Goal: Information Seeking & Learning: Learn about a topic

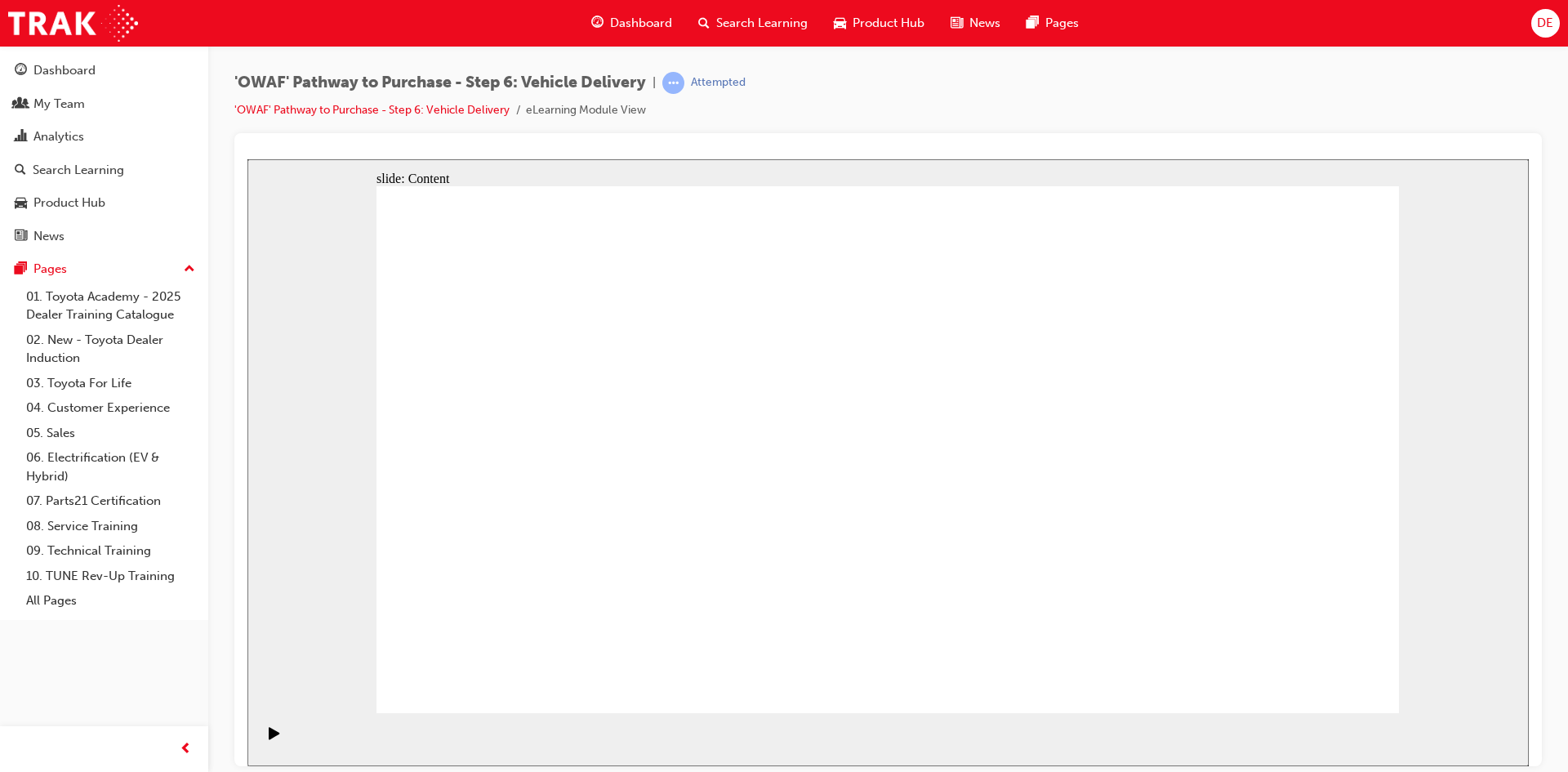
radio input "true"
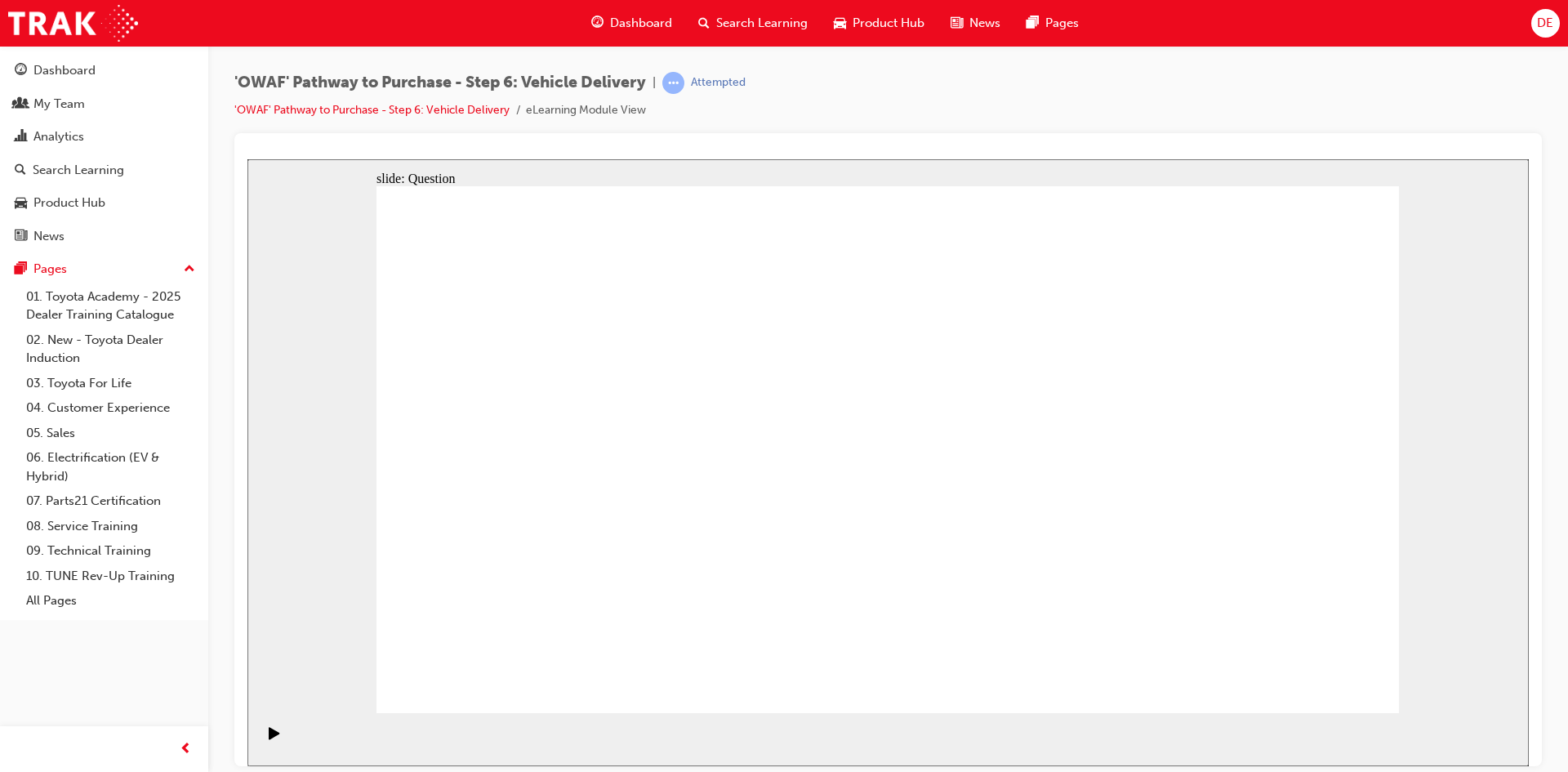
drag, startPoint x: 931, startPoint y: 546, endPoint x: 1107, endPoint y: 402, distance: 227.4
drag, startPoint x: 1073, startPoint y: 573, endPoint x: 625, endPoint y: 480, distance: 457.6
drag, startPoint x: 675, startPoint y: 621, endPoint x: 717, endPoint y: 415, distance: 210.2
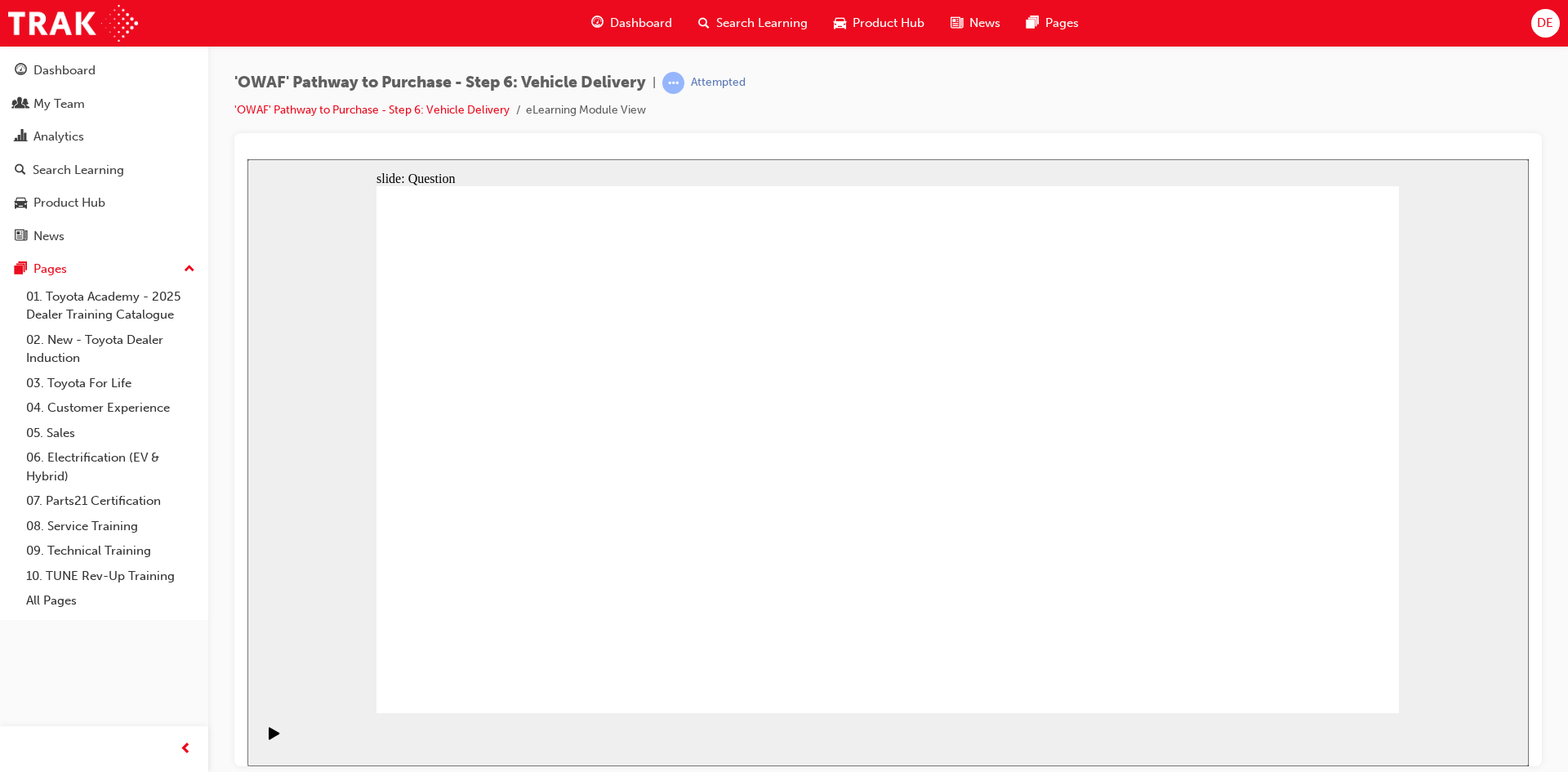
drag, startPoint x: 757, startPoint y: 400, endPoint x: 710, endPoint y: 649, distance: 253.4
drag, startPoint x: 704, startPoint y: 543, endPoint x: 736, endPoint y: 428, distance: 119.4
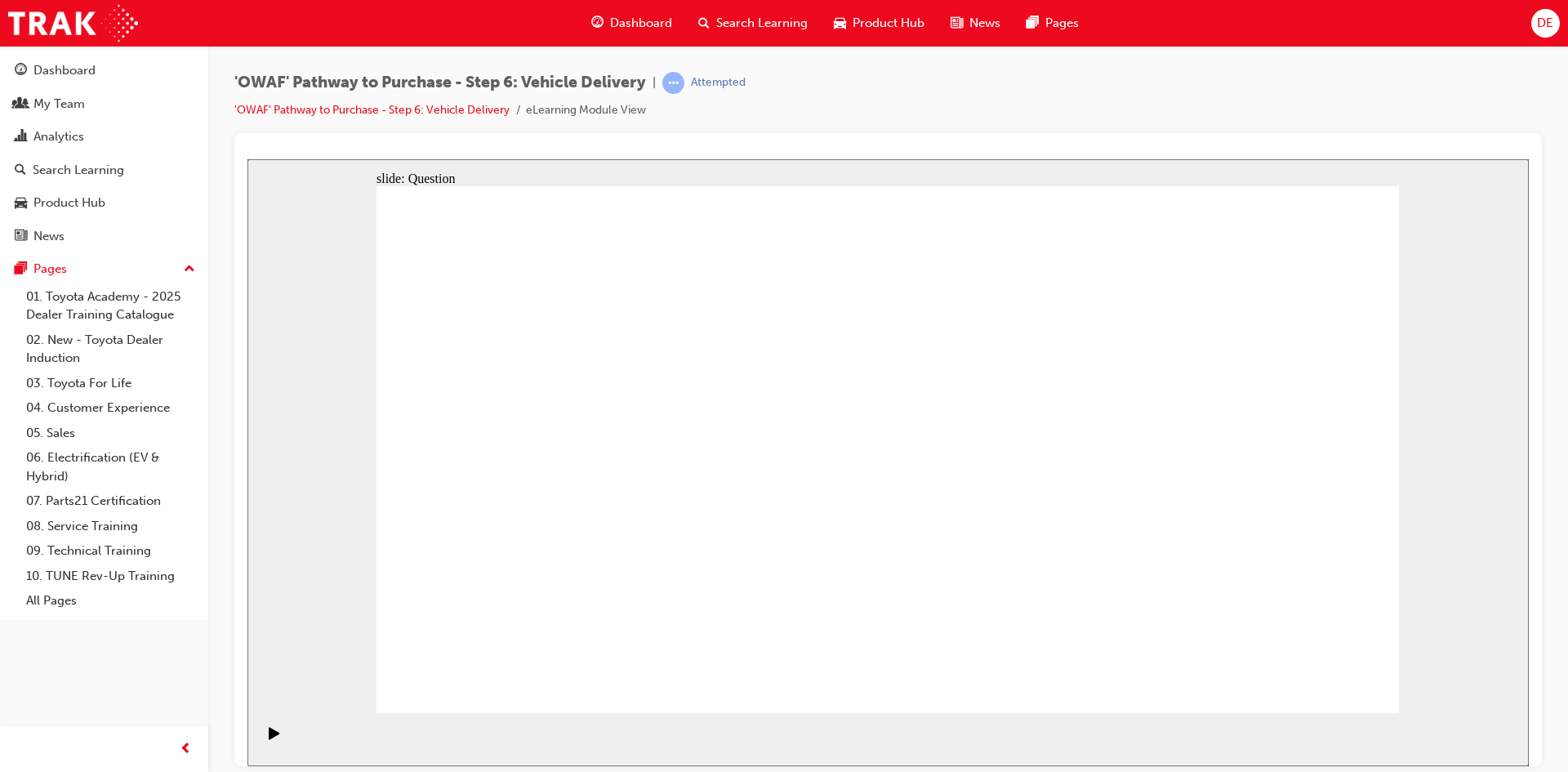
drag, startPoint x: 466, startPoint y: 380, endPoint x: 747, endPoint y: 433, distance: 286.0
drag, startPoint x: 483, startPoint y: 501, endPoint x: 487, endPoint y: 394, distance: 107.1
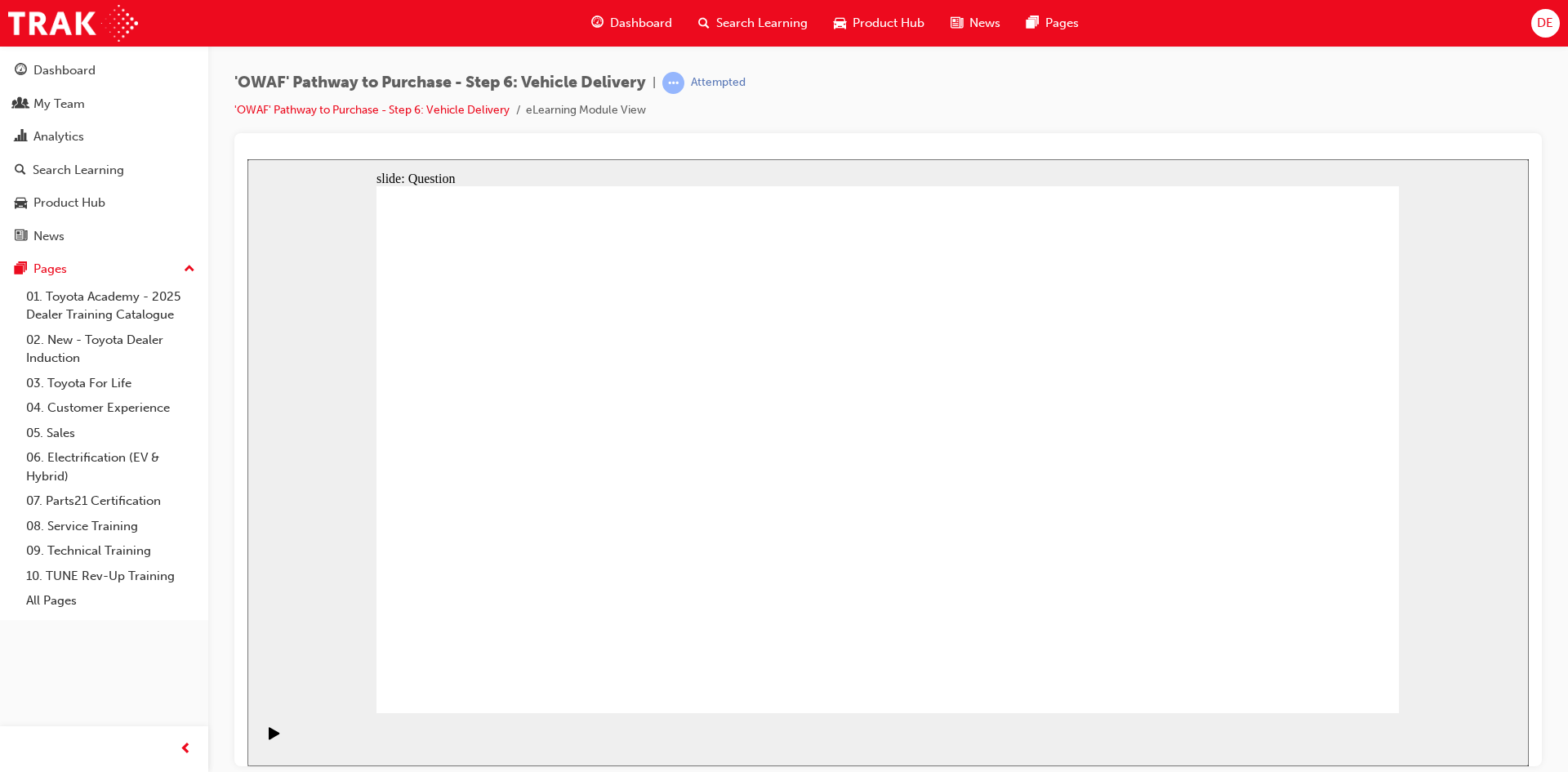
checkbox input "true"
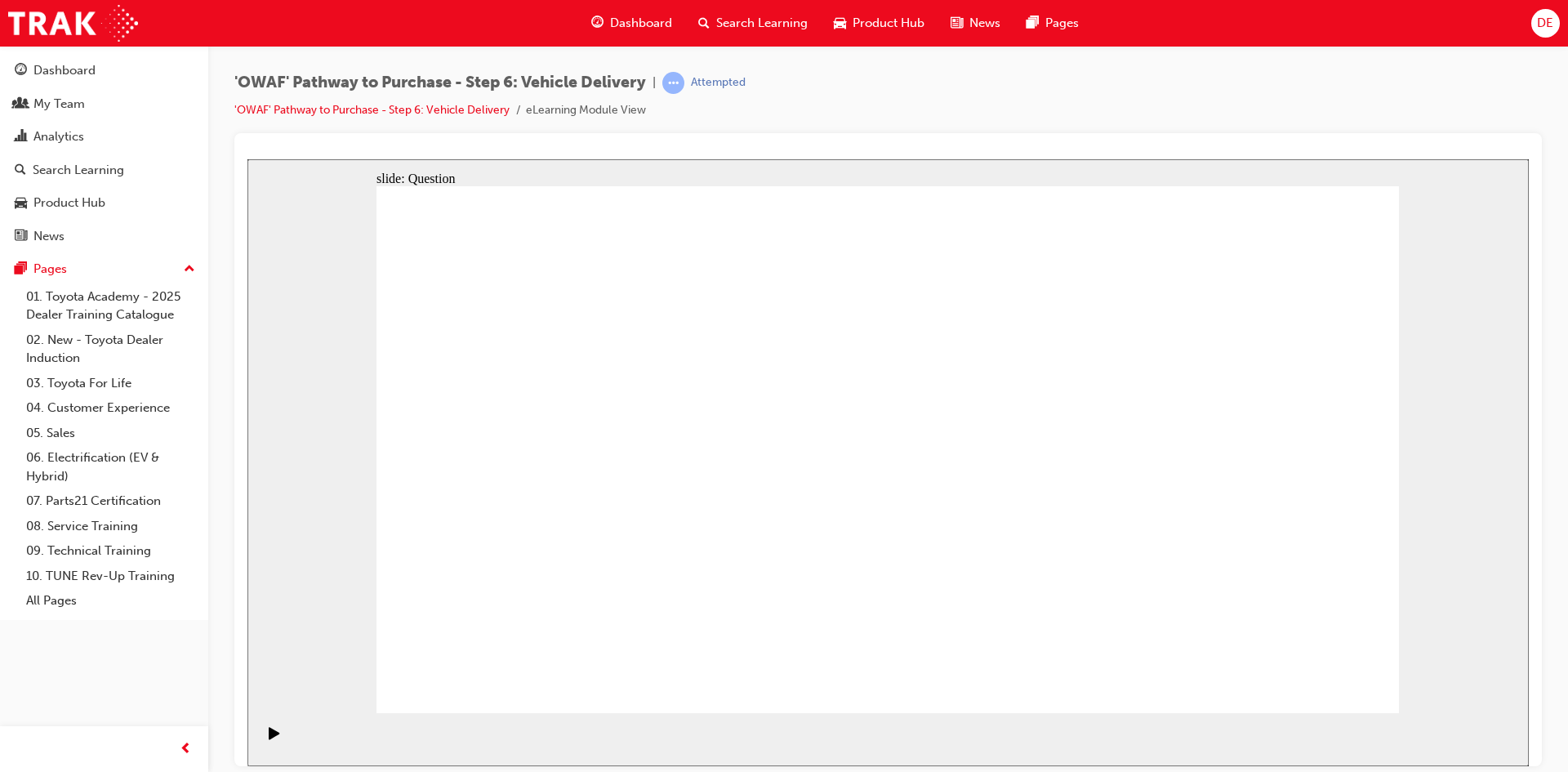
drag, startPoint x: 1231, startPoint y: 463, endPoint x: 594, endPoint y: 525, distance: 640.0
drag, startPoint x: 1143, startPoint y: 480, endPoint x: 583, endPoint y: 545, distance: 563.8
drag, startPoint x: 1208, startPoint y: 499, endPoint x: 936, endPoint y: 536, distance: 274.5
drag, startPoint x: 1258, startPoint y: 463, endPoint x: 562, endPoint y: 545, distance: 700.8
drag, startPoint x: 1234, startPoint y: 476, endPoint x: 579, endPoint y: 539, distance: 658.0
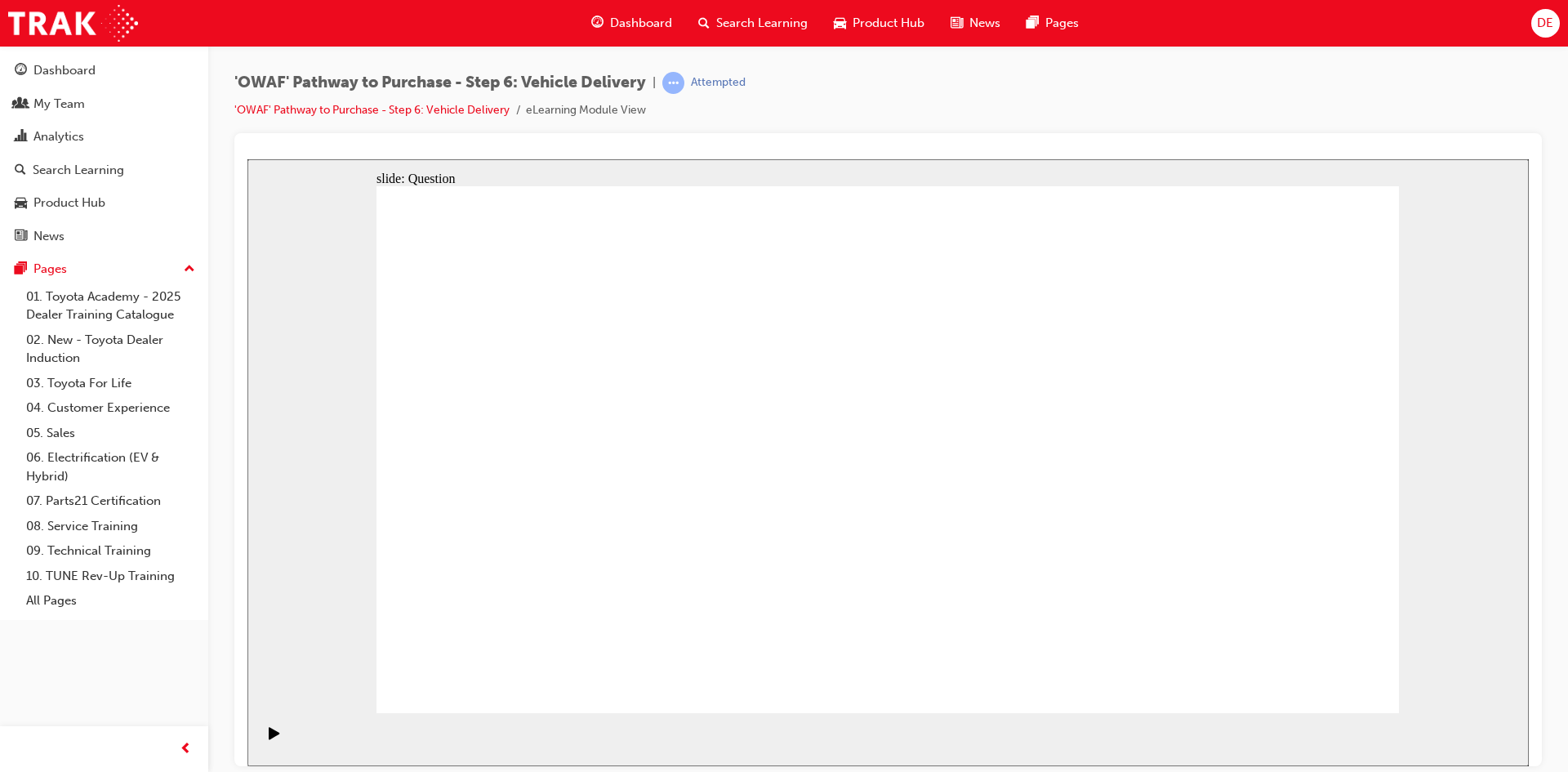
drag, startPoint x: 1027, startPoint y: 511, endPoint x: 924, endPoint y: 524, distance: 103.8
drag, startPoint x: 1258, startPoint y: 466, endPoint x: 599, endPoint y: 542, distance: 663.4
drag, startPoint x: 1167, startPoint y: 498, endPoint x: 573, endPoint y: 555, distance: 596.7
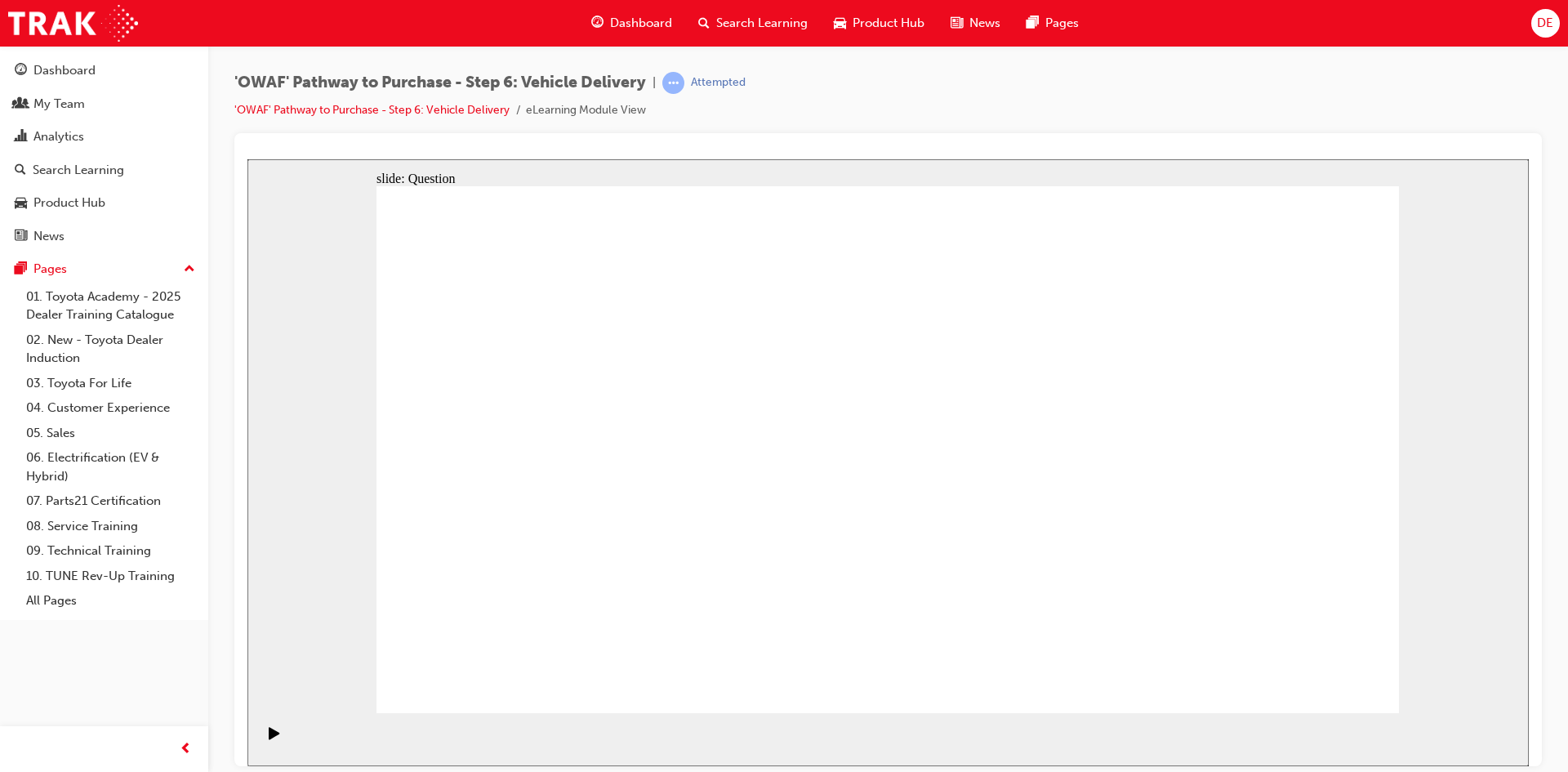
radio input "true"
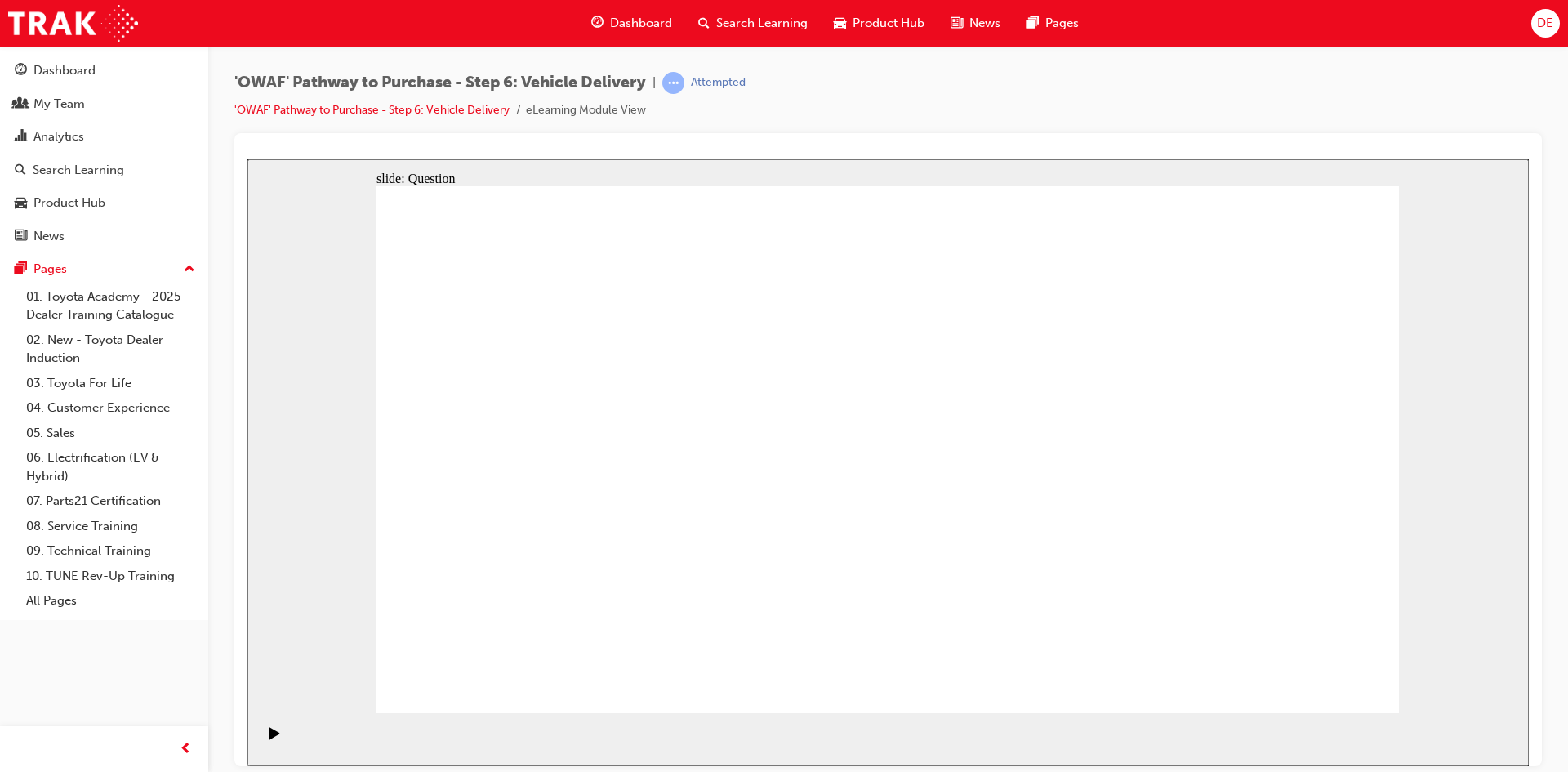
drag, startPoint x: 1263, startPoint y: 676, endPoint x: 1303, endPoint y: 676, distance: 40.0
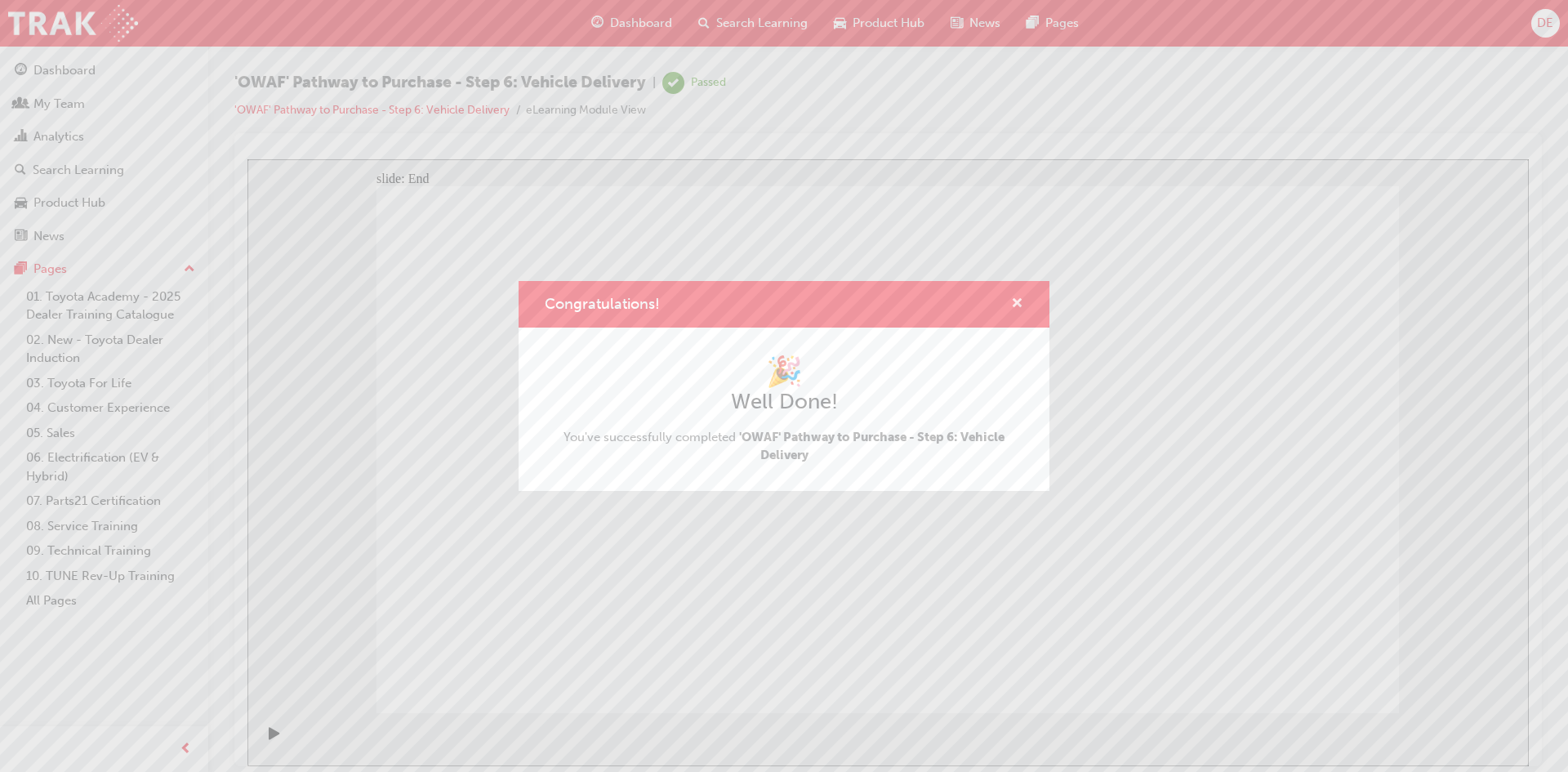
click at [1022, 303] on span "cross-icon" at bounding box center [1017, 305] width 12 height 15
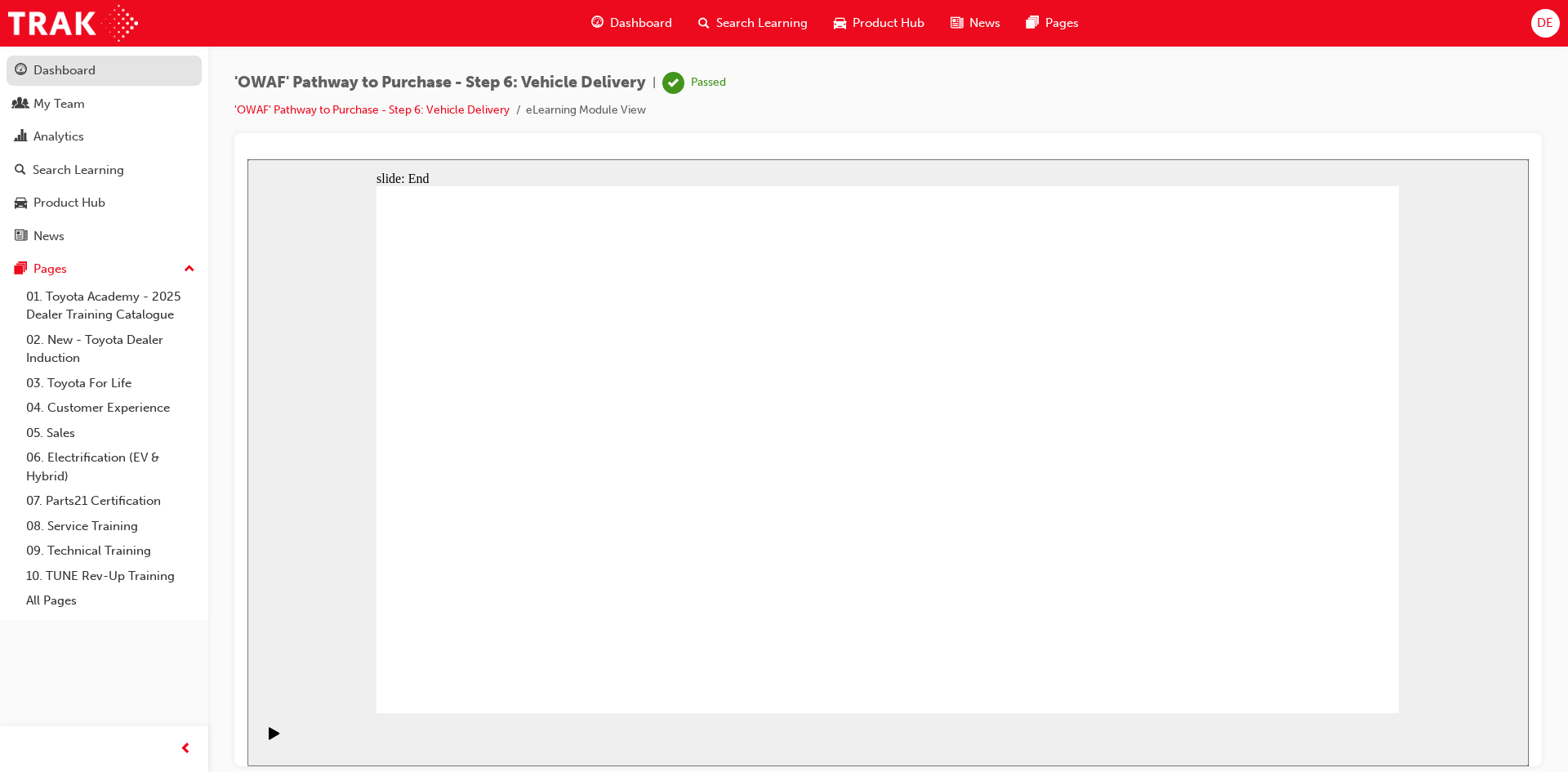
click at [48, 59] on link "Dashboard" at bounding box center [104, 71] width 195 height 30
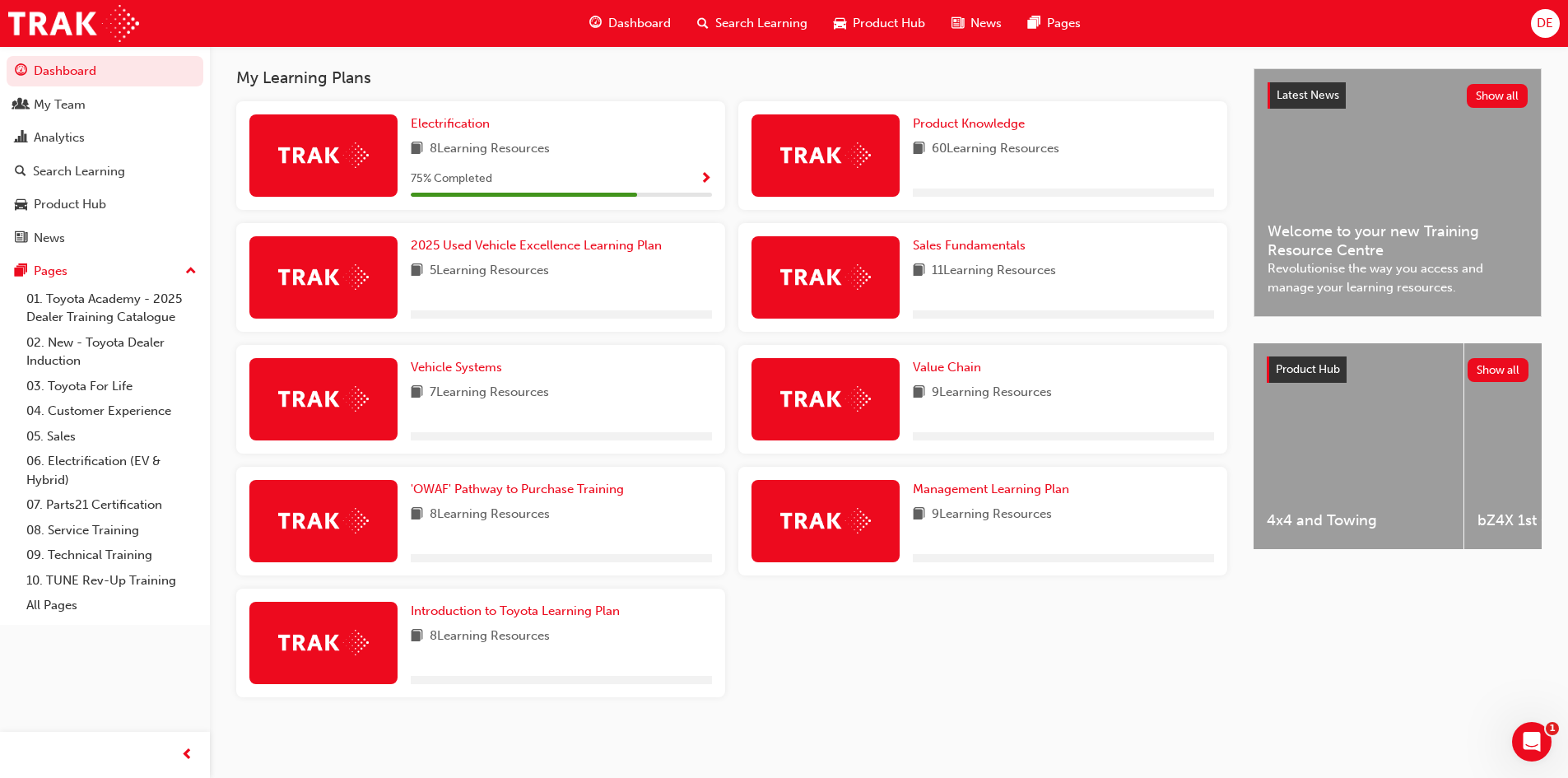
scroll to position [358, 0]
click at [533, 488] on span "'OWAF' Pathway to Purchase Training" at bounding box center [518, 489] width 213 height 15
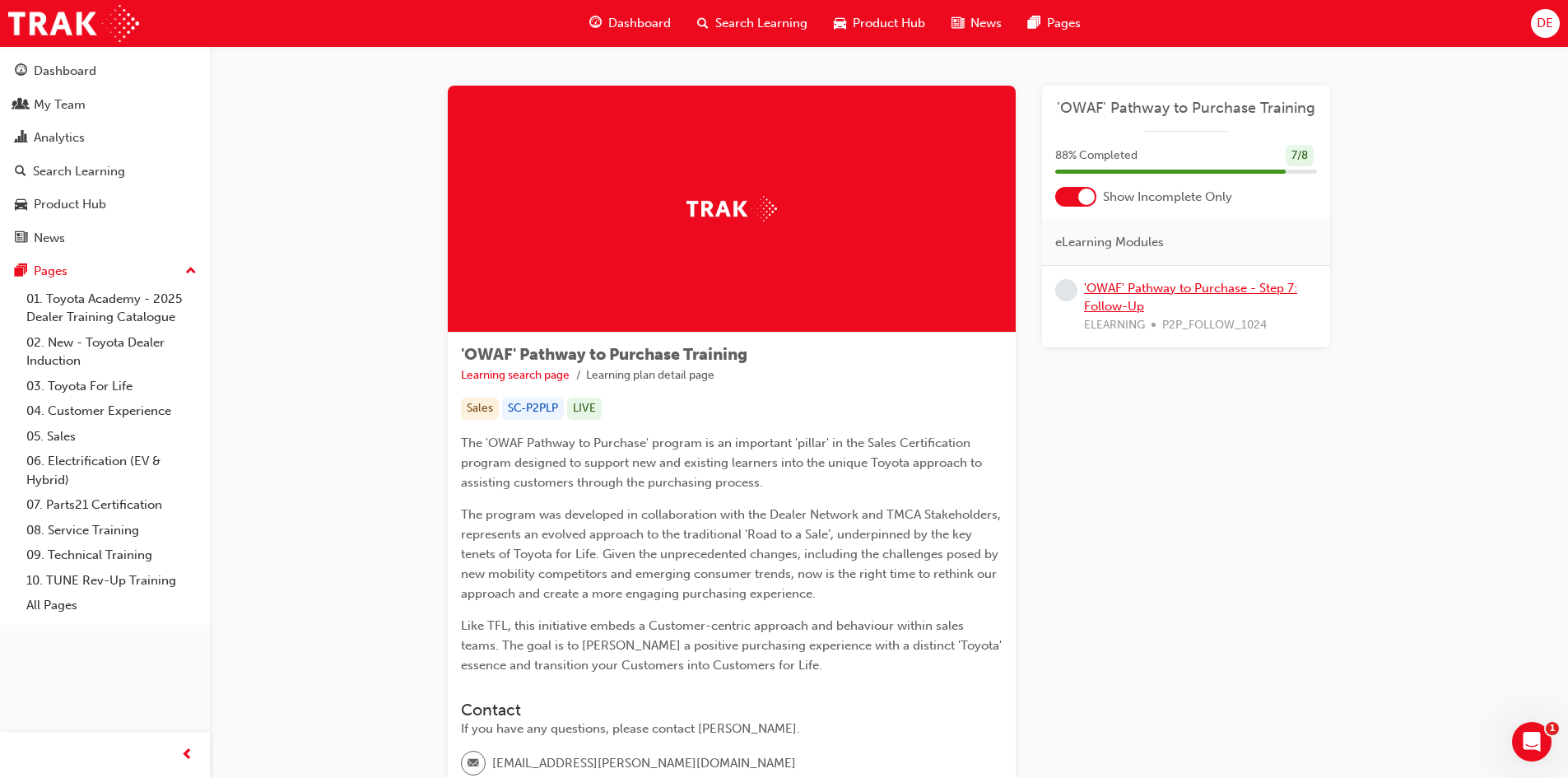
click at [1117, 292] on link "'OWAF' Pathway to Purchase - Step 7: Follow-Up" at bounding box center [1191, 297] width 213 height 33
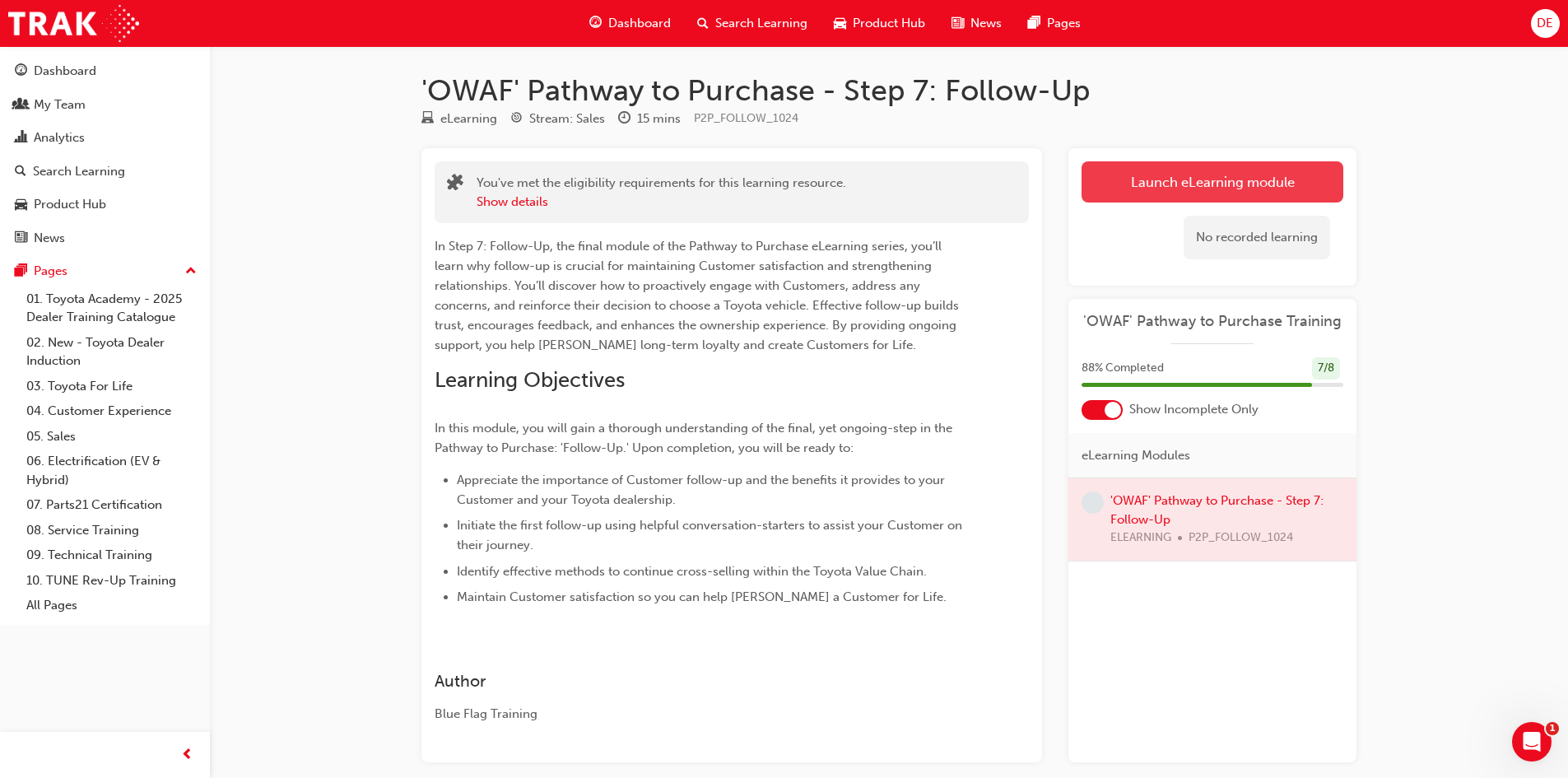
click at [1209, 177] on link "Launch eLearning module" at bounding box center [1212, 182] width 262 height 41
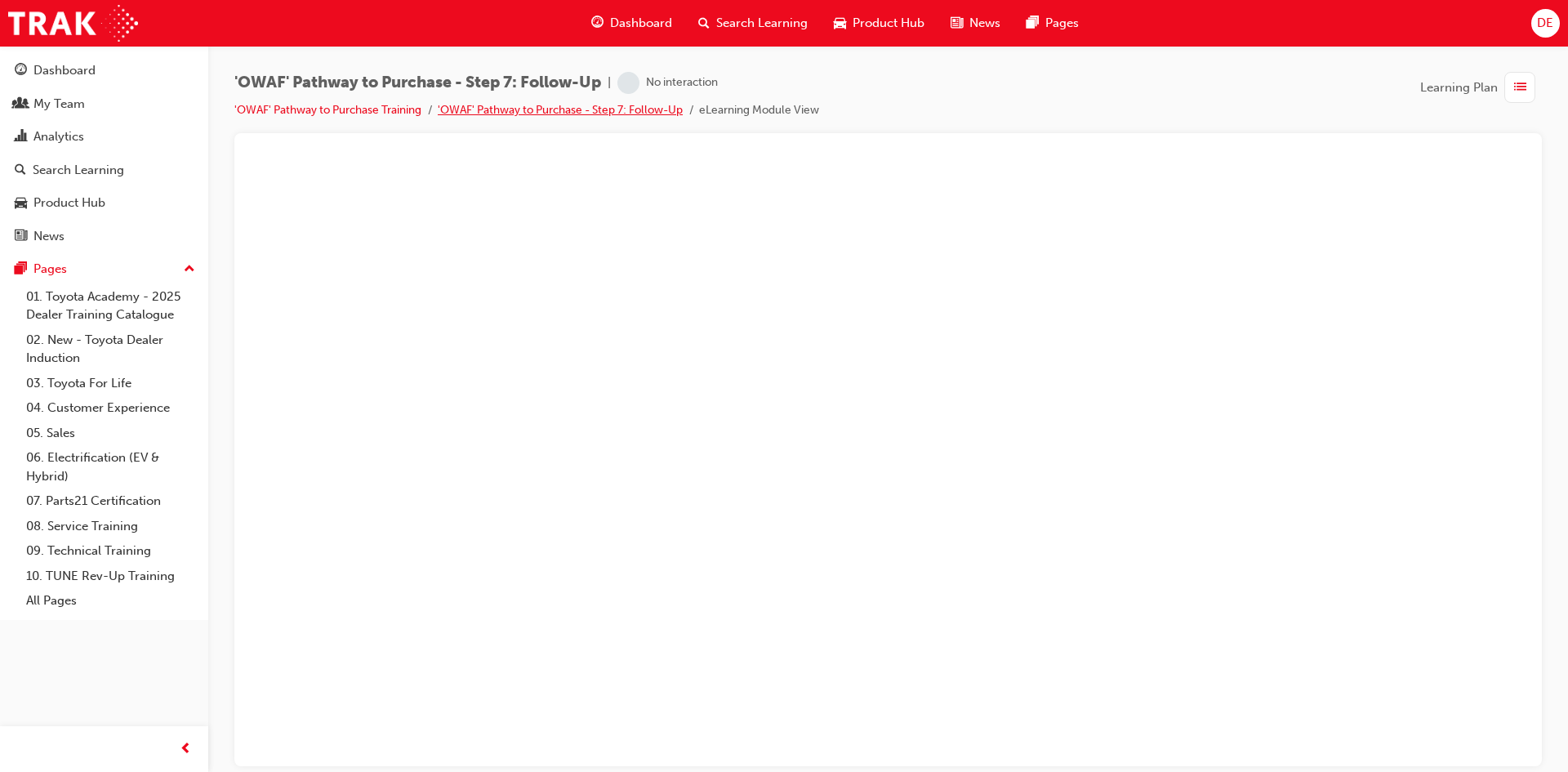
click at [494, 105] on link "'OWAF' Pathway to Purchase - Step 7: Follow-Up" at bounding box center [561, 109] width 245 height 14
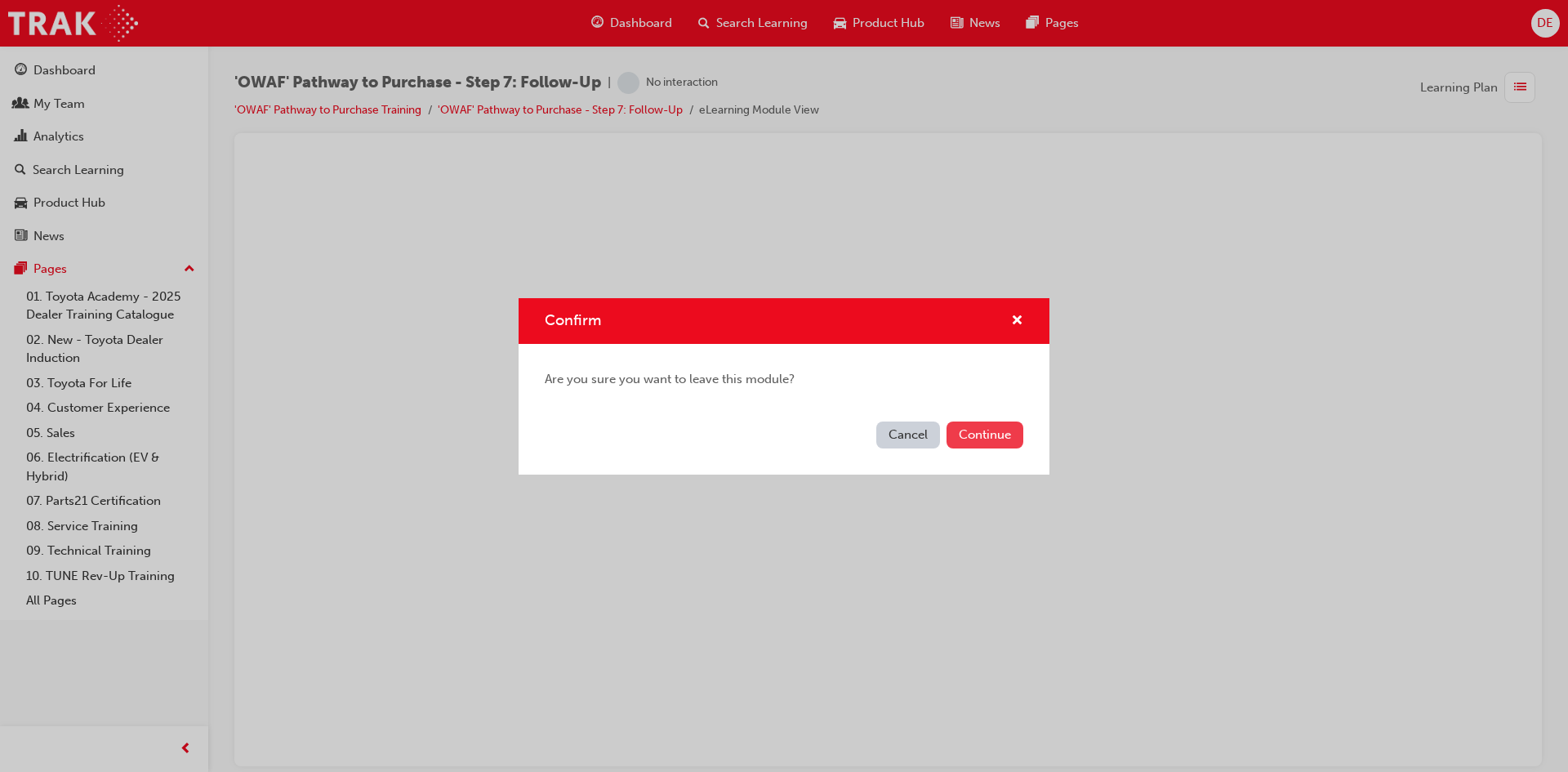
click at [988, 437] on button "Continue" at bounding box center [985, 434] width 76 height 27
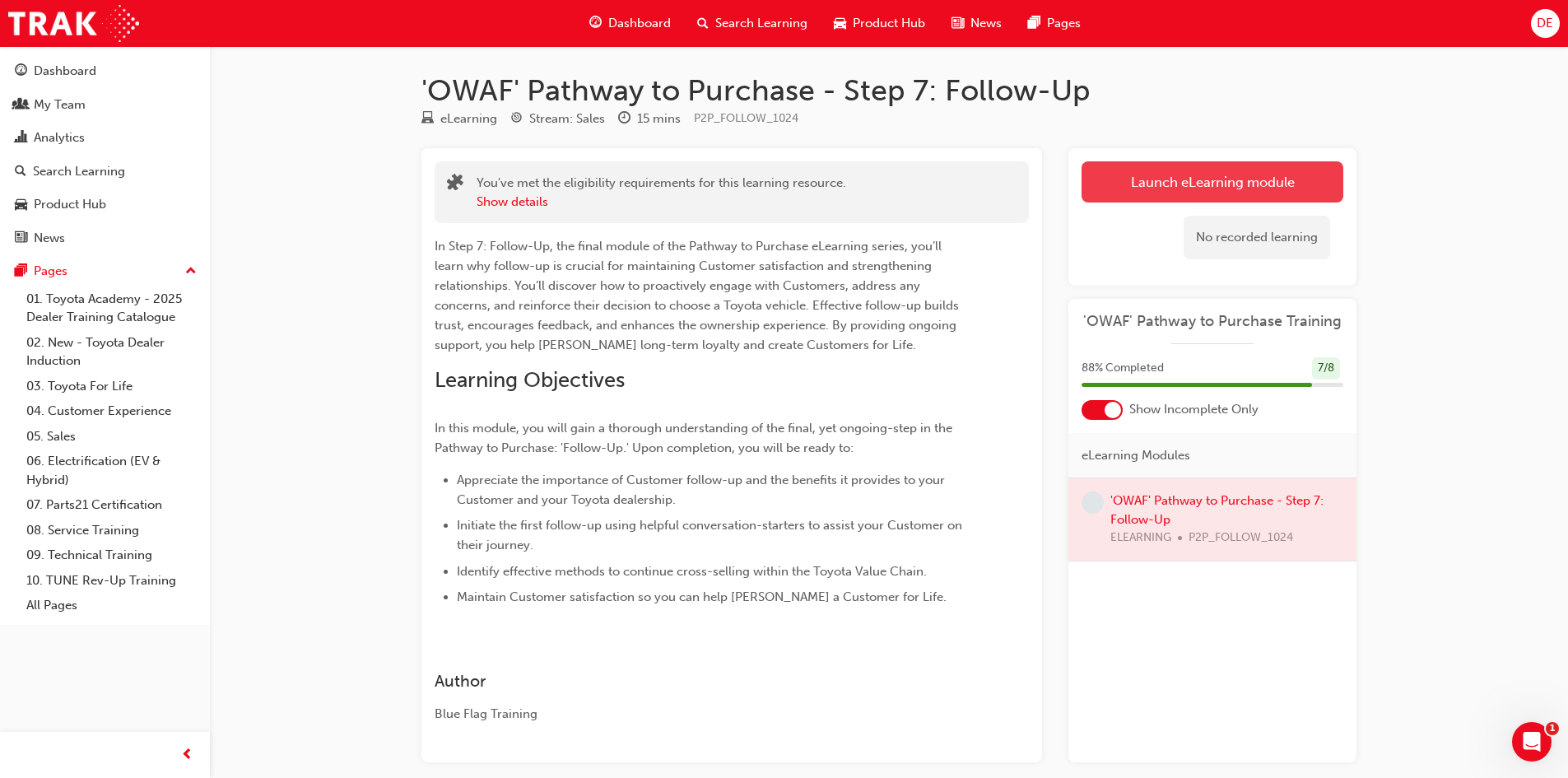
click at [1134, 176] on link "Launch eLearning module" at bounding box center [1212, 182] width 262 height 41
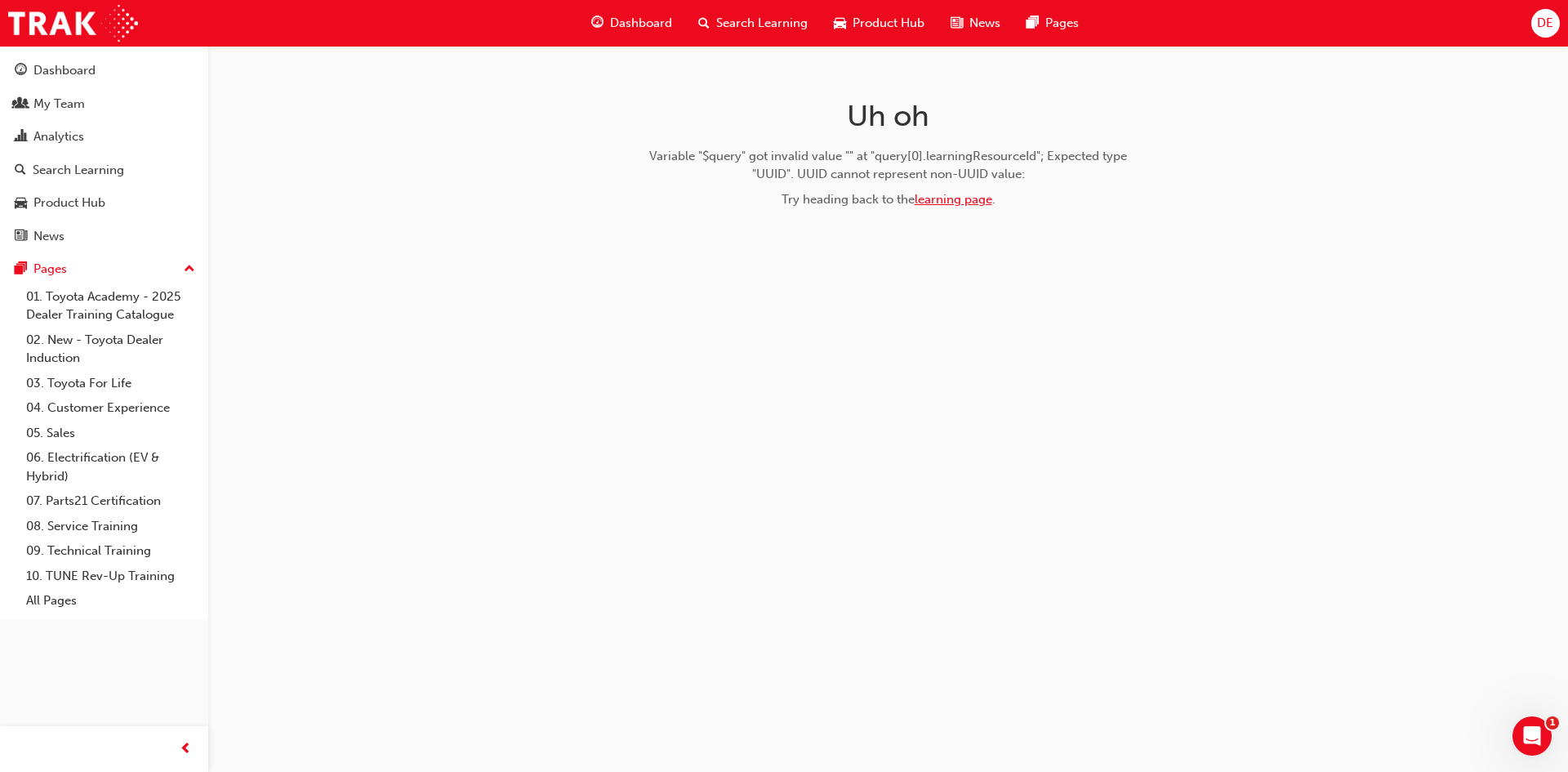
click at [967, 203] on link "learning page" at bounding box center [953, 199] width 77 height 15
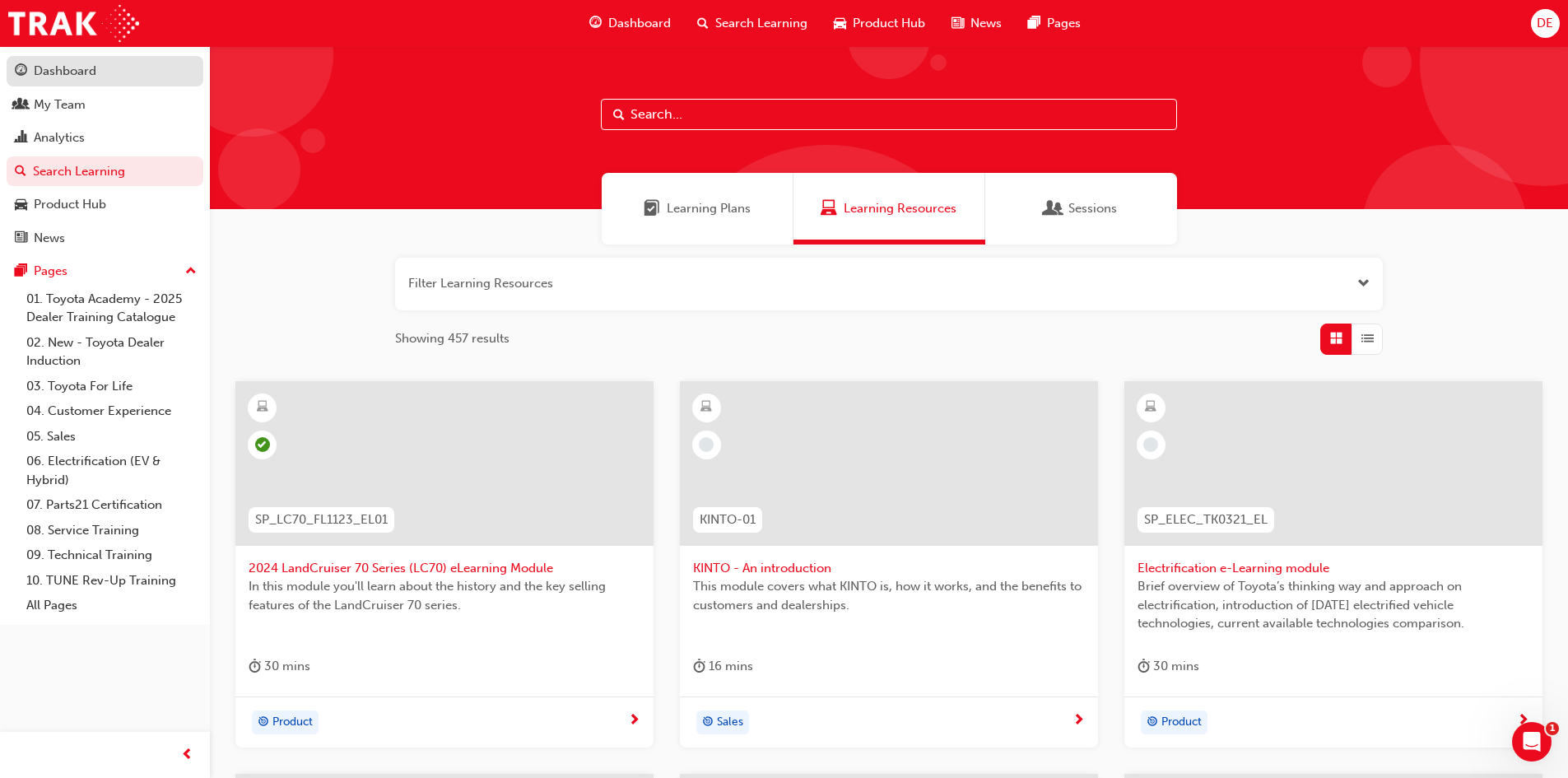
click at [88, 78] on div "Dashboard" at bounding box center [65, 71] width 63 height 19
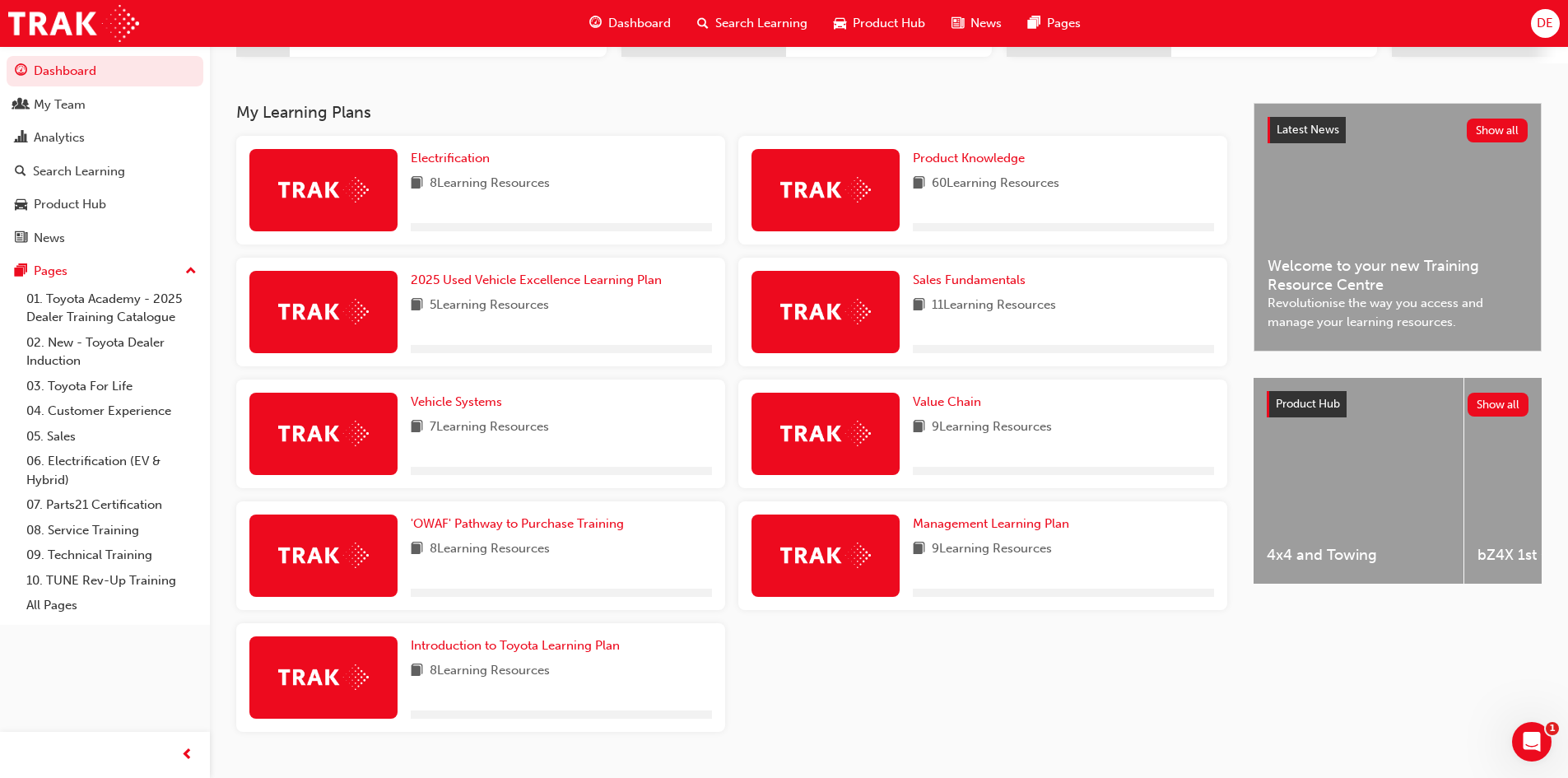
scroll to position [358, 0]
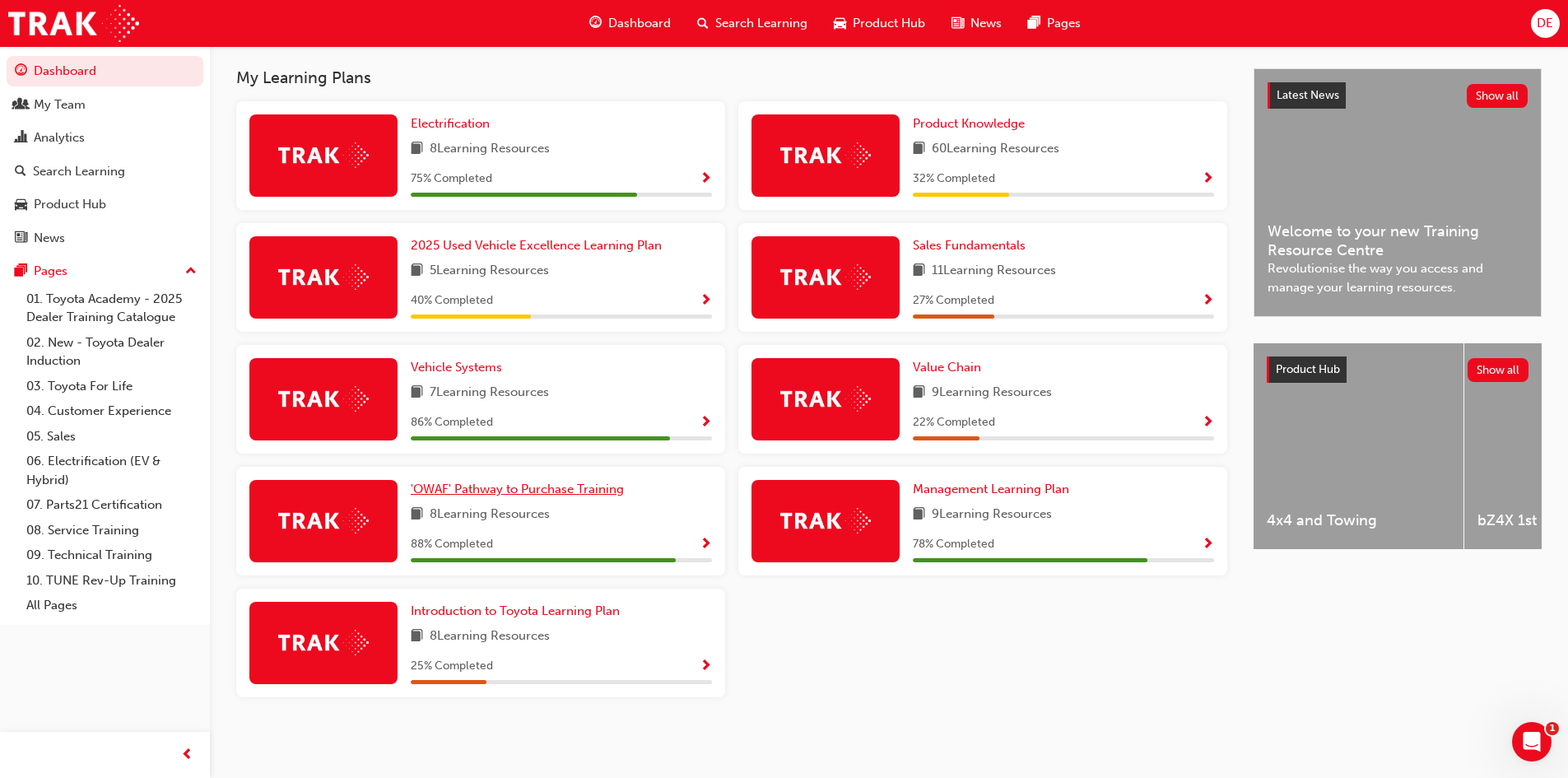
click at [501, 493] on span "'OWAF' Pathway to Purchase Training" at bounding box center [518, 489] width 213 height 15
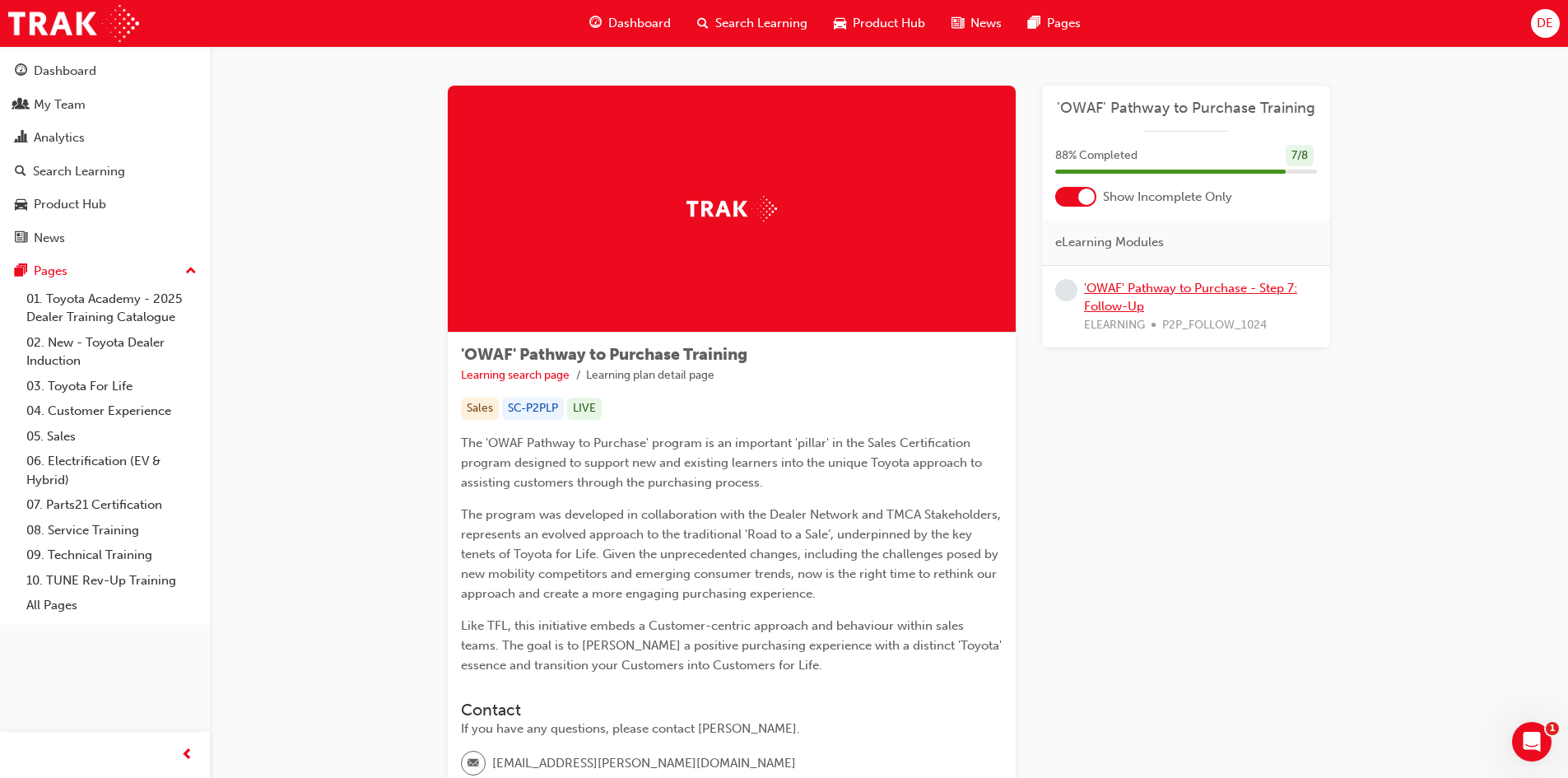
click at [1105, 291] on link "'OWAF' Pathway to Purchase - Step 7: Follow-Up" at bounding box center [1191, 297] width 213 height 33
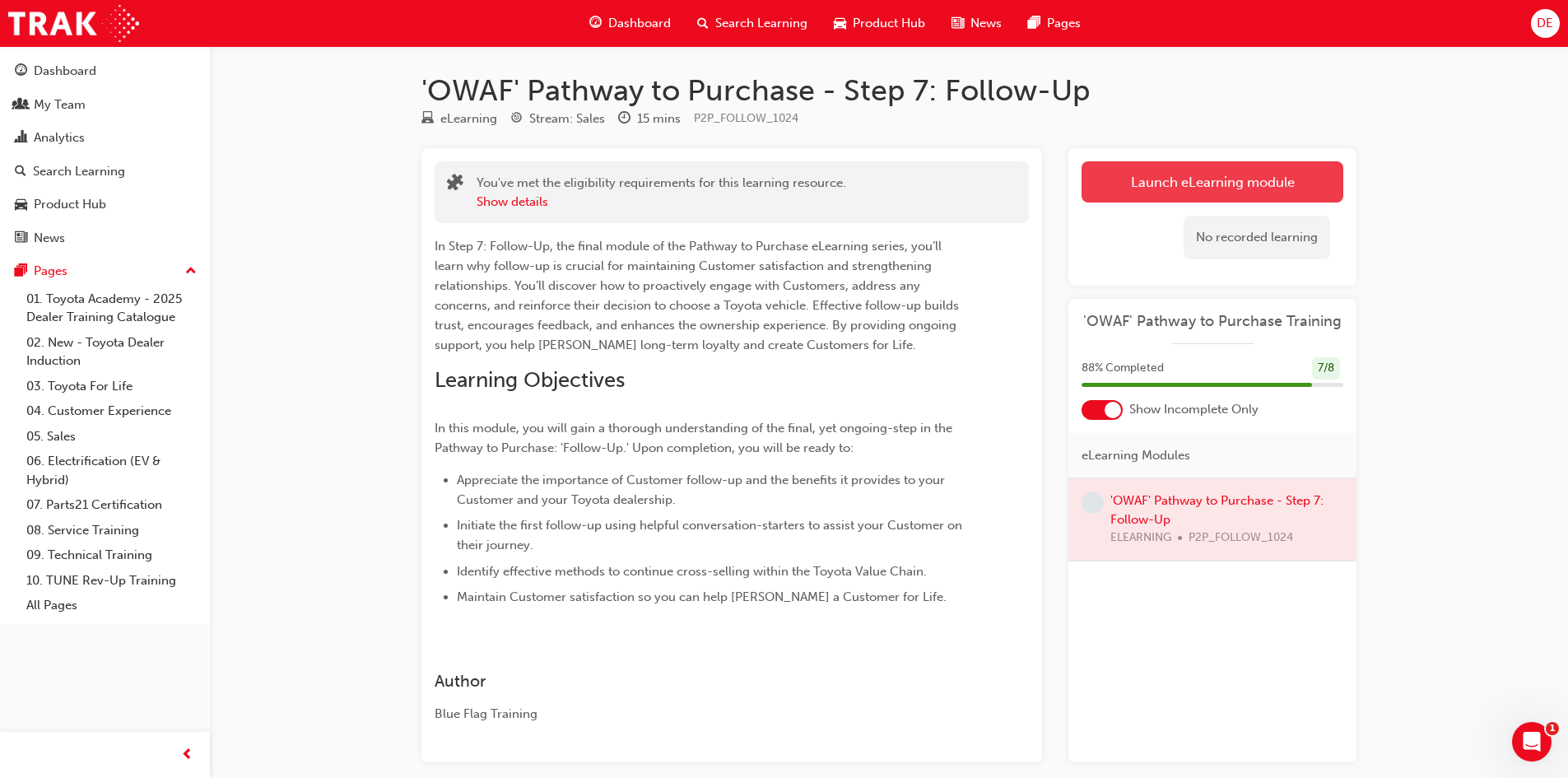
click at [1202, 185] on link "Launch eLearning module" at bounding box center [1212, 182] width 262 height 41
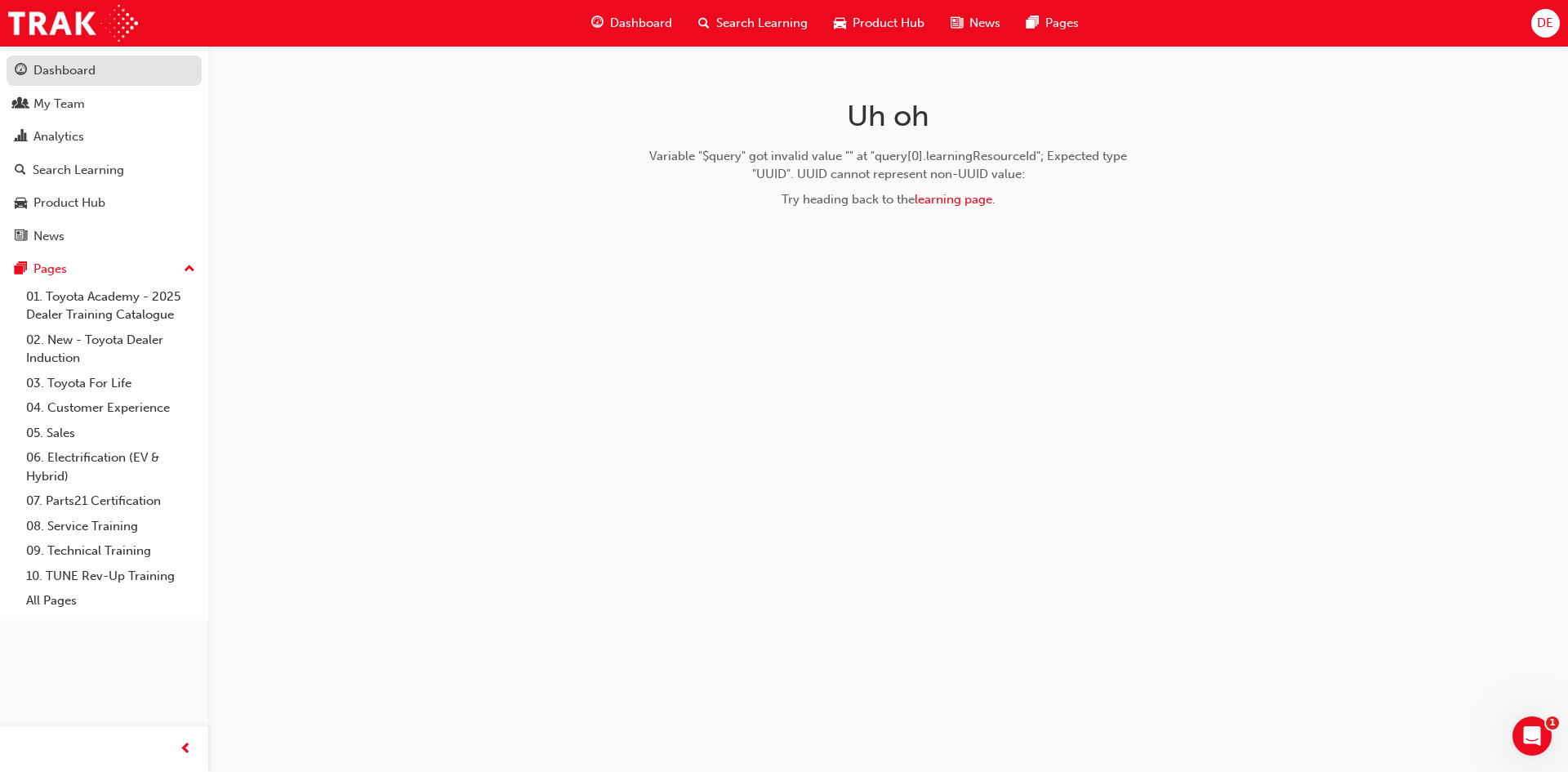
click at [62, 72] on div "Dashboard" at bounding box center [64, 71] width 62 height 19
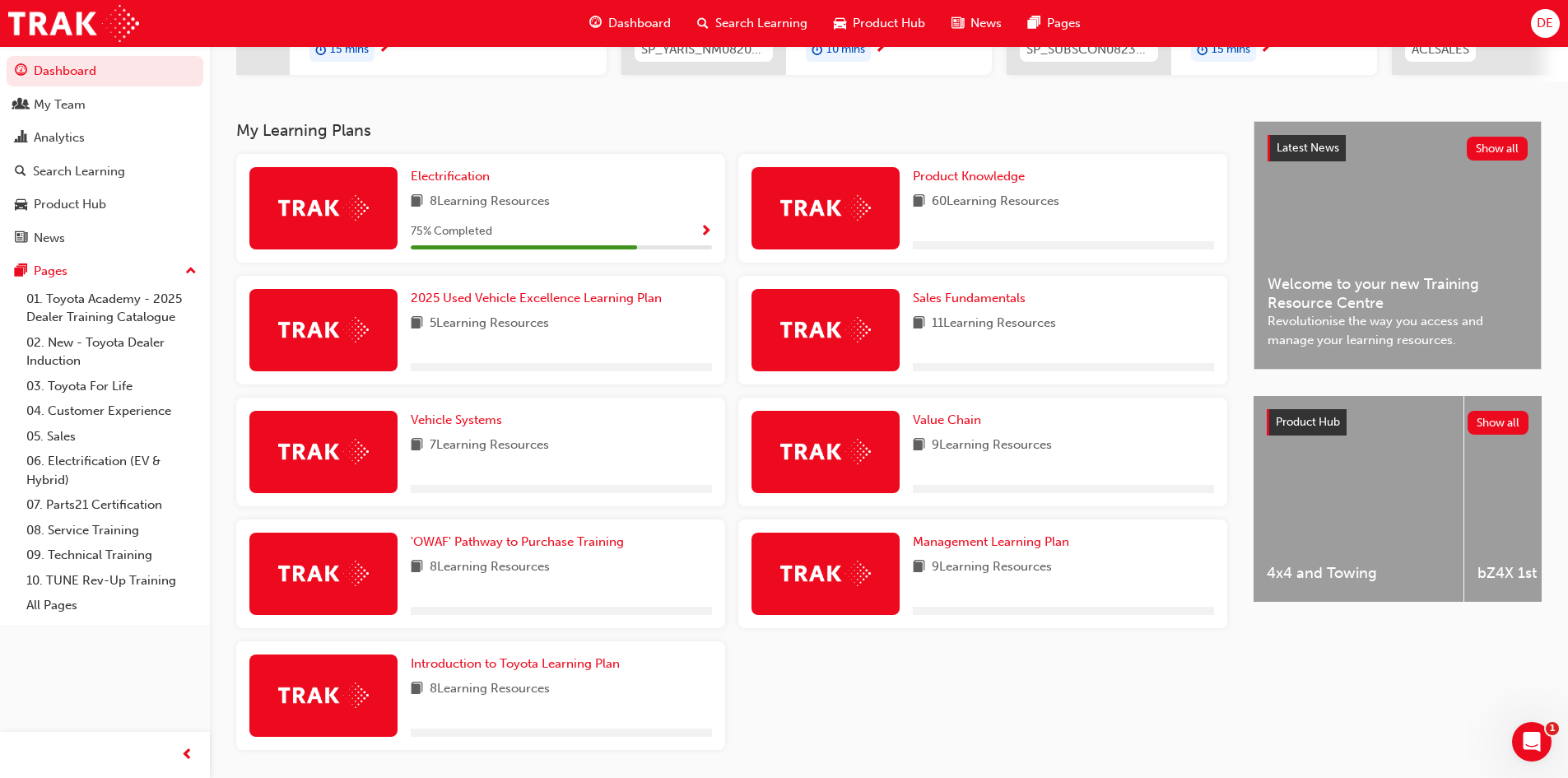
scroll to position [358, 0]
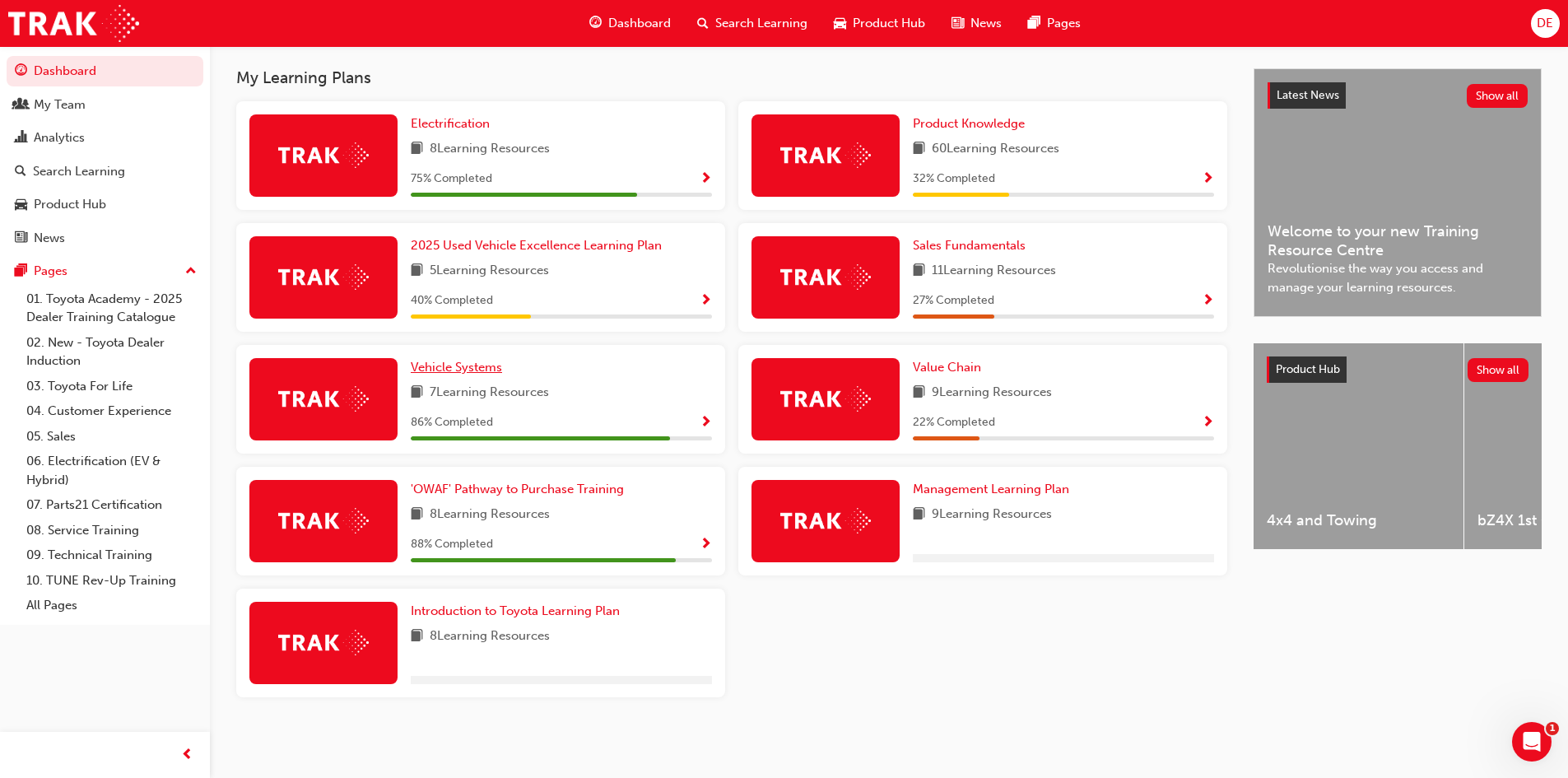
click at [449, 369] on span "Vehicle Systems" at bounding box center [457, 367] width 91 height 15
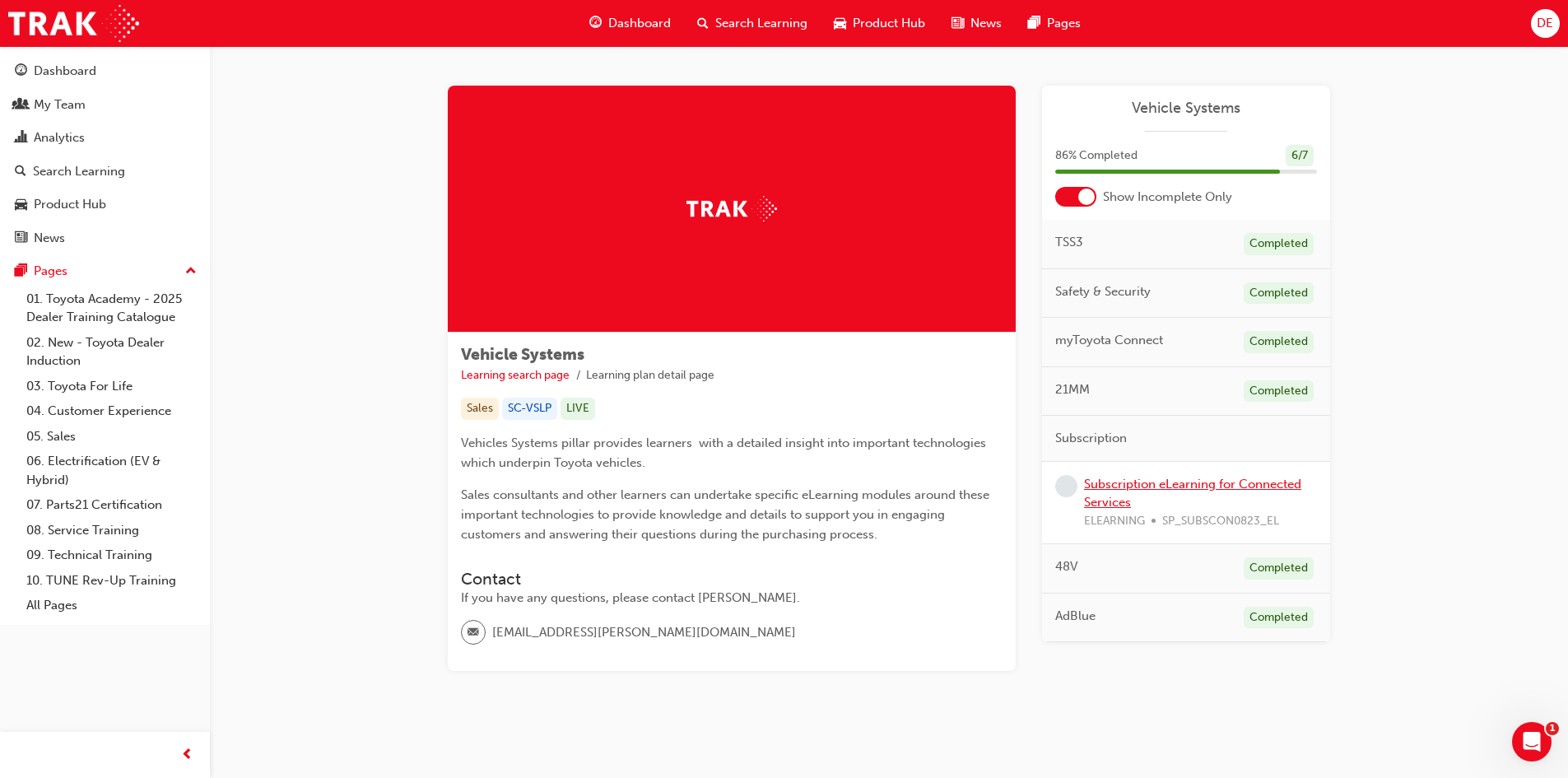
click at [1159, 485] on link "Subscription eLearning for Connected Services" at bounding box center [1193, 493] width 217 height 33
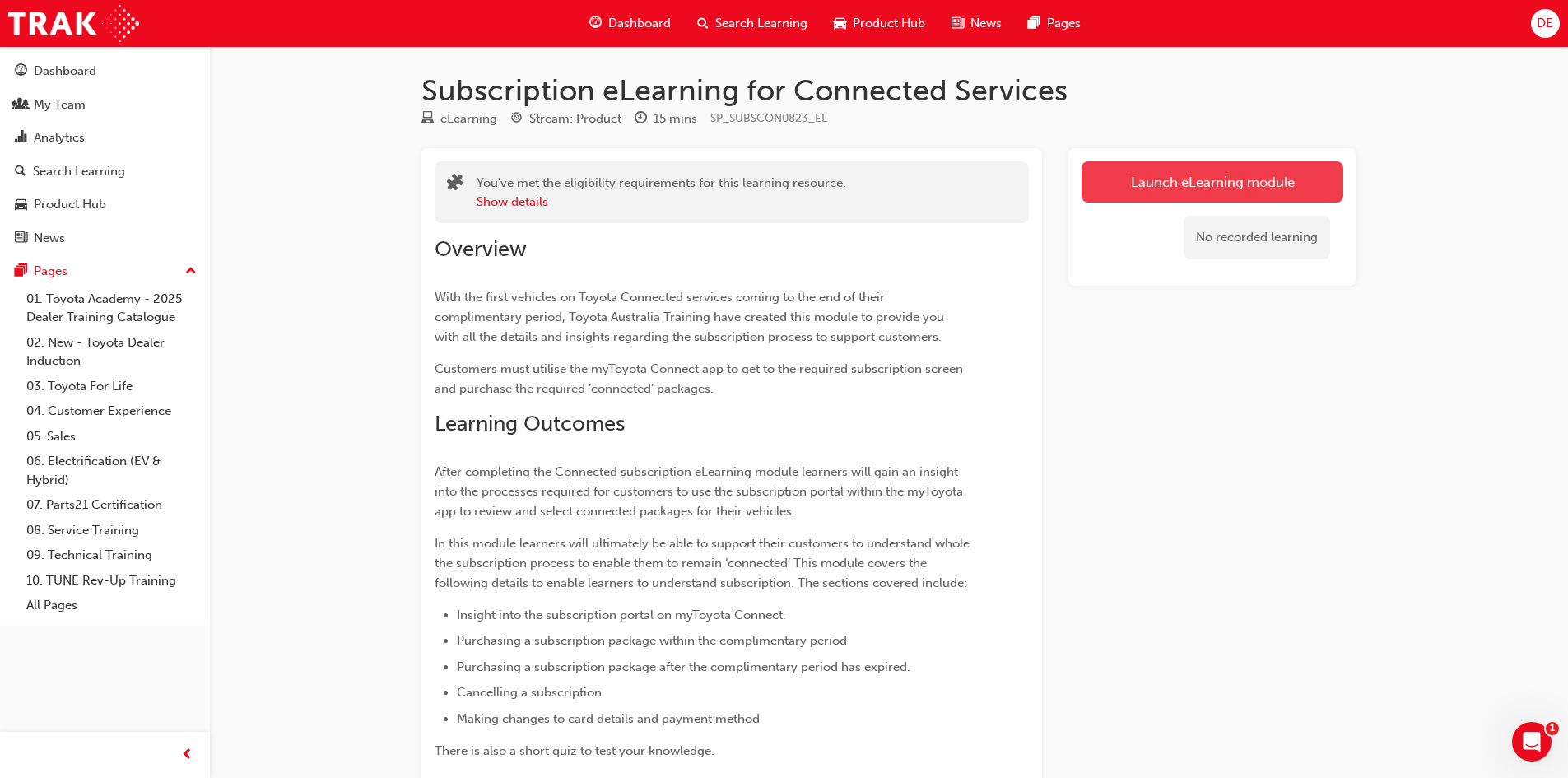
click at [1129, 182] on link "Launch eLearning module" at bounding box center [1212, 182] width 262 height 41
